Goal: Information Seeking & Learning: Learn about a topic

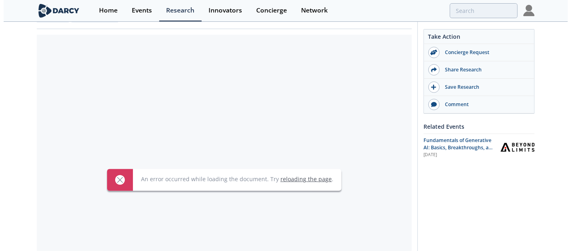
scroll to position [95, 0]
click at [289, 175] on link "reloading the page" at bounding box center [306, 179] width 51 height 8
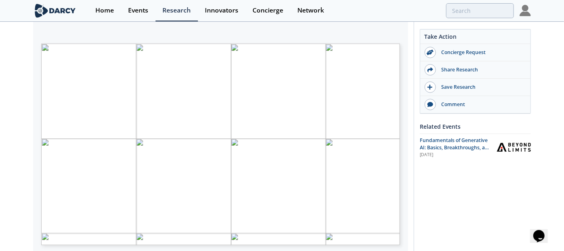
scroll to position [138, 0]
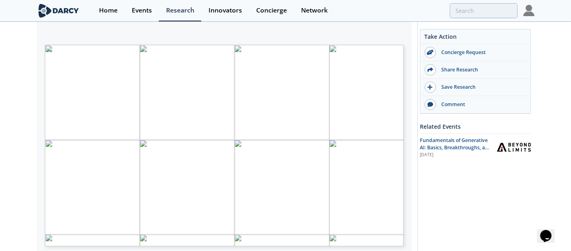
click at [269, 178] on span "Page 1" at bounding box center [319, 219] width 528 height 232
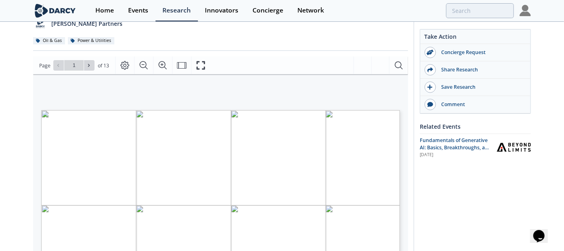
scroll to position [75, 0]
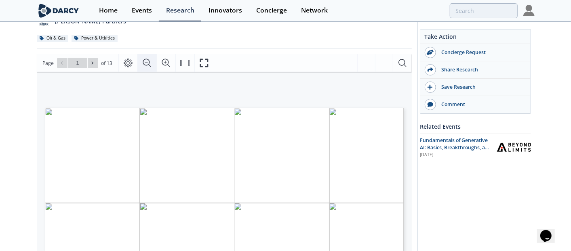
click at [142, 58] on icon "Zoom Out" at bounding box center [147, 63] width 10 height 10
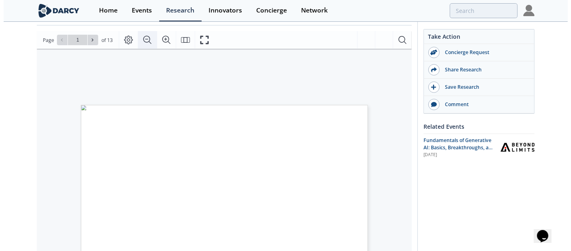
scroll to position [104, 0]
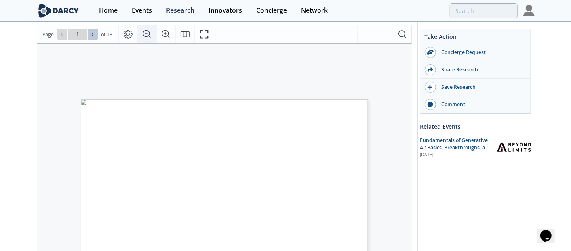
click at [95, 32] on span at bounding box center [93, 35] width 6 height 6
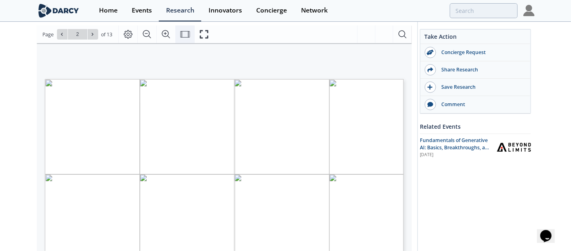
click at [184, 30] on icon "Fit Width" at bounding box center [185, 35] width 10 height 10
click at [205, 30] on icon "Fullscreen" at bounding box center [204, 35] width 10 height 10
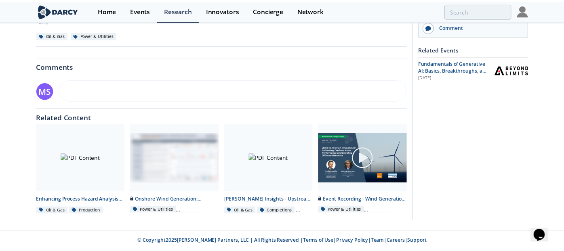
scroll to position [0, 0]
